Goal: Task Accomplishment & Management: Manage account settings

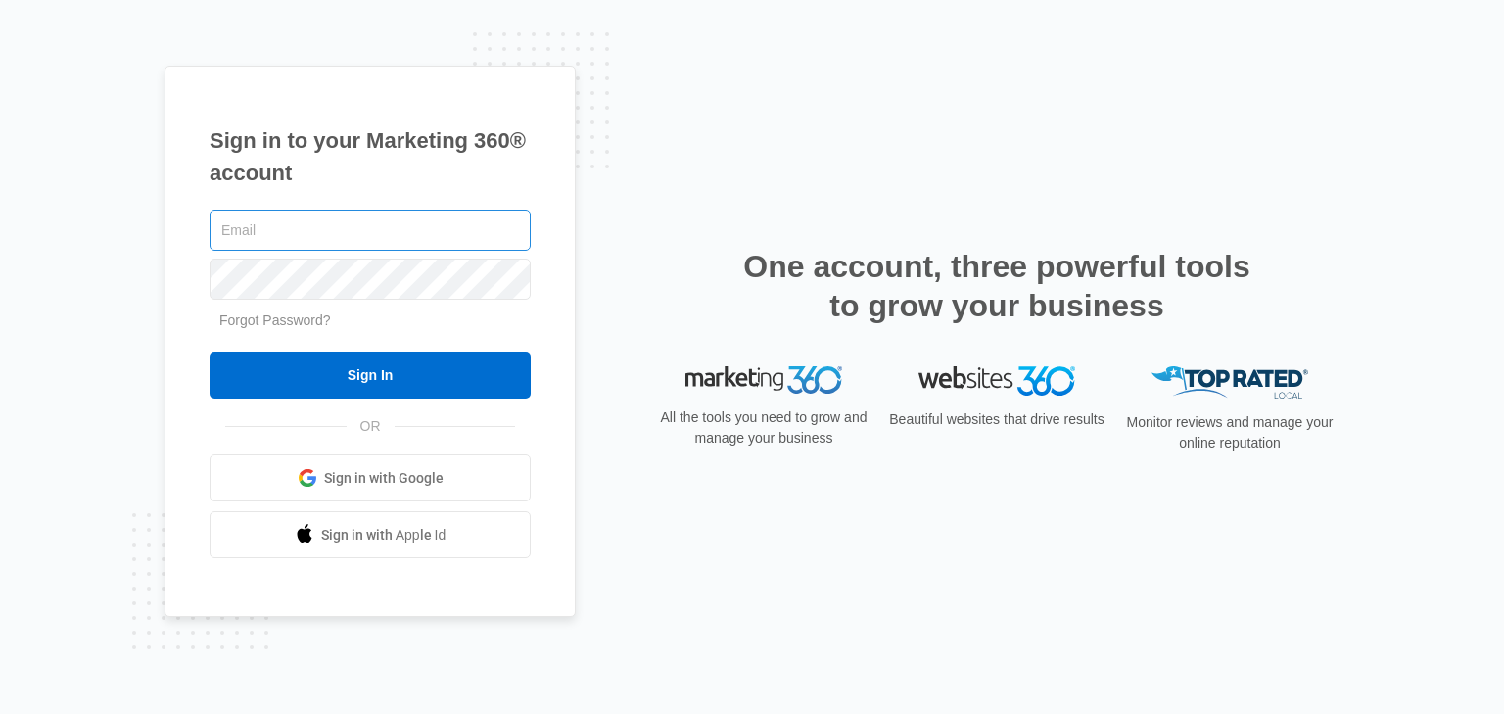
click at [418, 237] on input "text" at bounding box center [370, 230] width 321 height 41
type input "[EMAIL_ADDRESS][DOMAIN_NAME]"
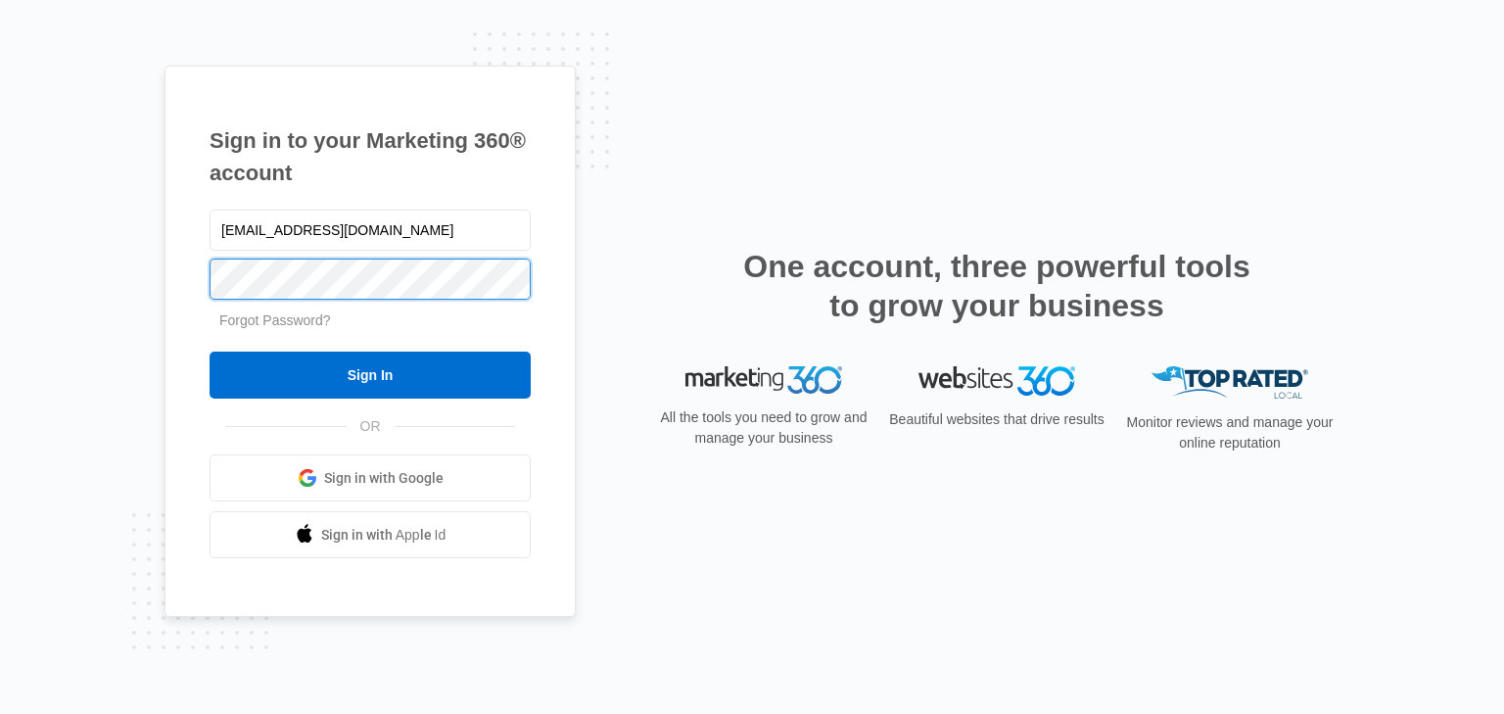
click at [210, 352] on input "Sign In" at bounding box center [370, 375] width 321 height 47
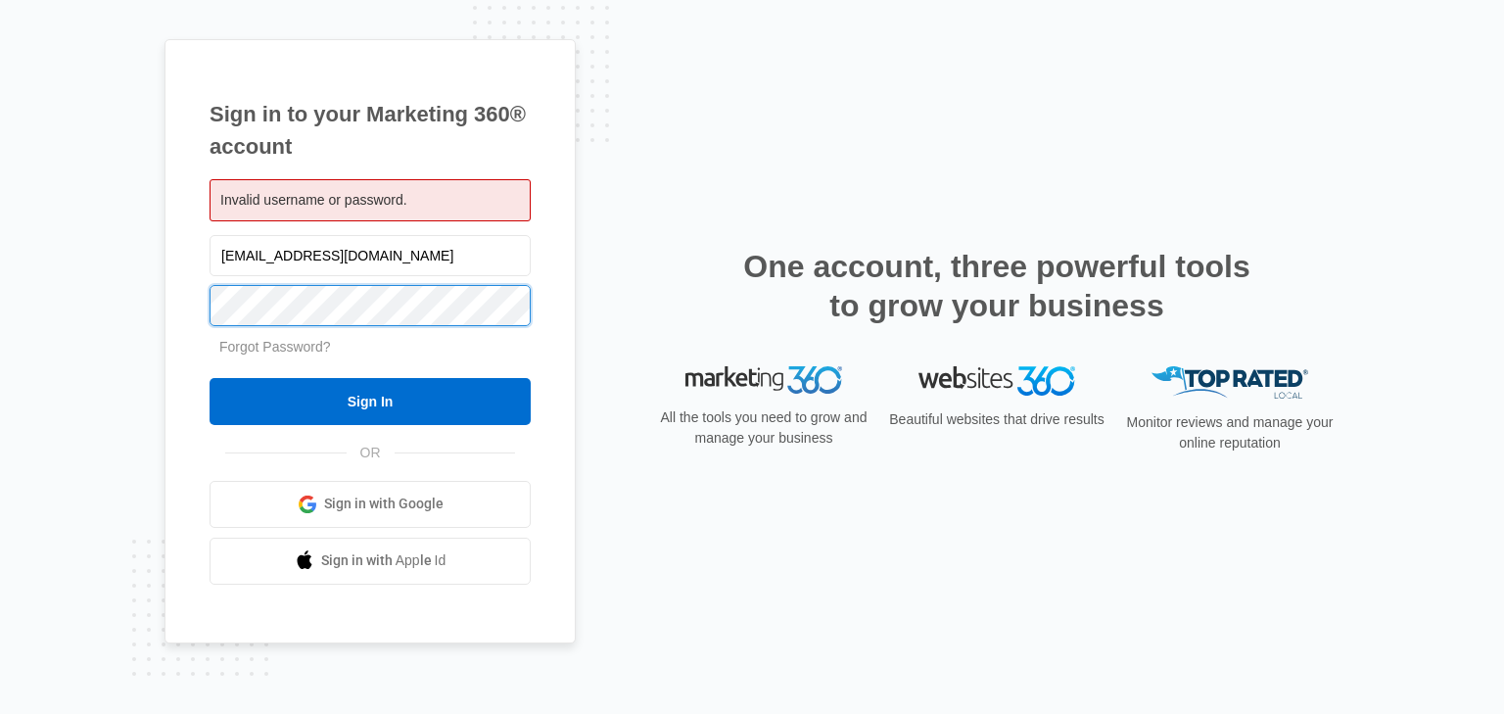
click at [210, 378] on input "Sign In" at bounding box center [370, 401] width 321 height 47
